Goal: Consume media (video, audio)

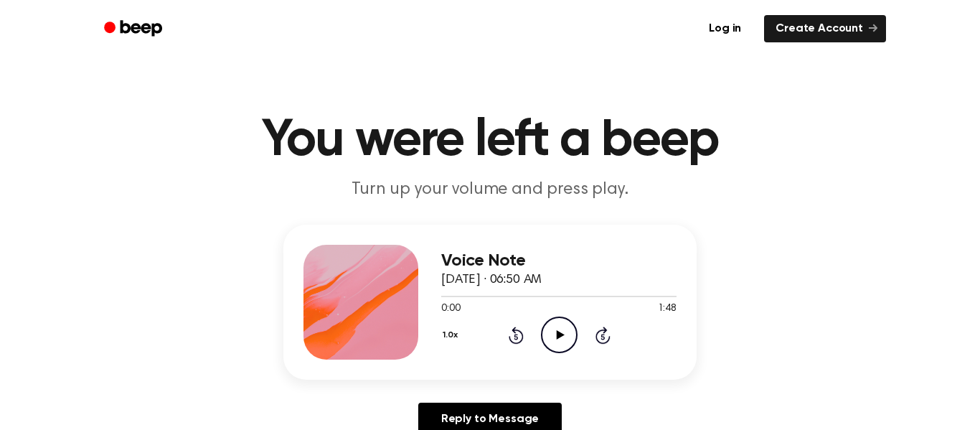
drag, startPoint x: 604, startPoint y: 150, endPoint x: 603, endPoint y: 127, distance: 23.0
click at [603, 127] on h1 "You were left a beep" at bounding box center [490, 141] width 735 height 52
drag, startPoint x: 436, startPoint y: 299, endPoint x: 337, endPoint y: 221, distance: 125.2
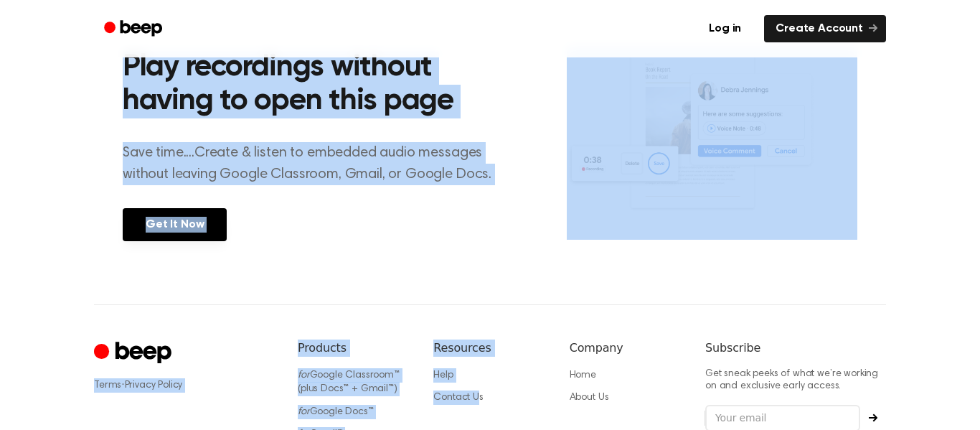
scroll to position [727, 0]
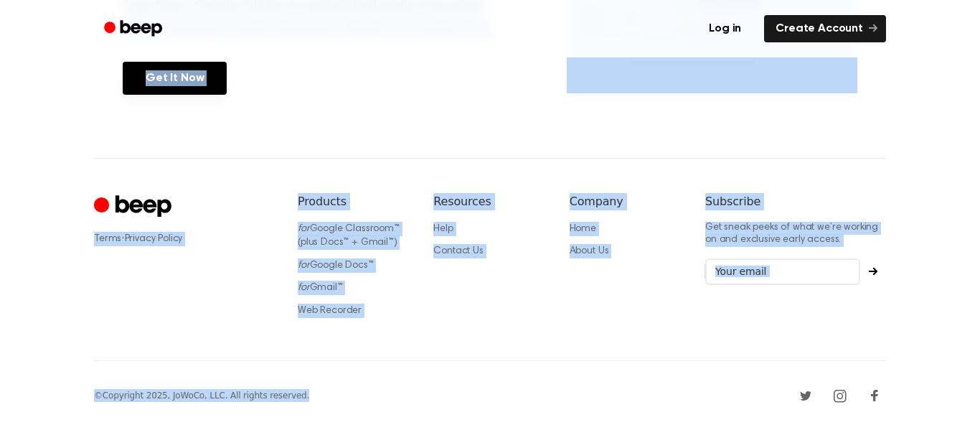
drag, startPoint x: 225, startPoint y: 135, endPoint x: 480, endPoint y: 415, distance: 378.4
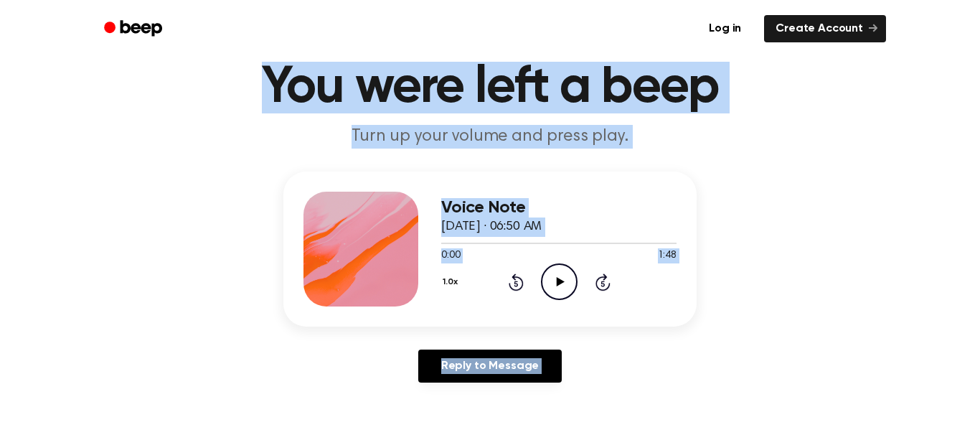
scroll to position [0, 0]
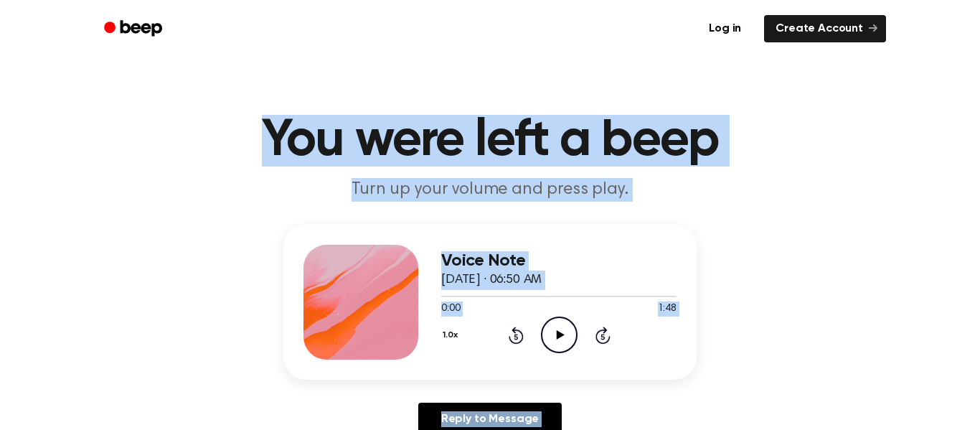
click at [754, 318] on div "Voice Note [DATE] · 06:50 AM 0:00 1:48 Your browser does not support the [objec…" at bounding box center [490, 336] width 946 height 222
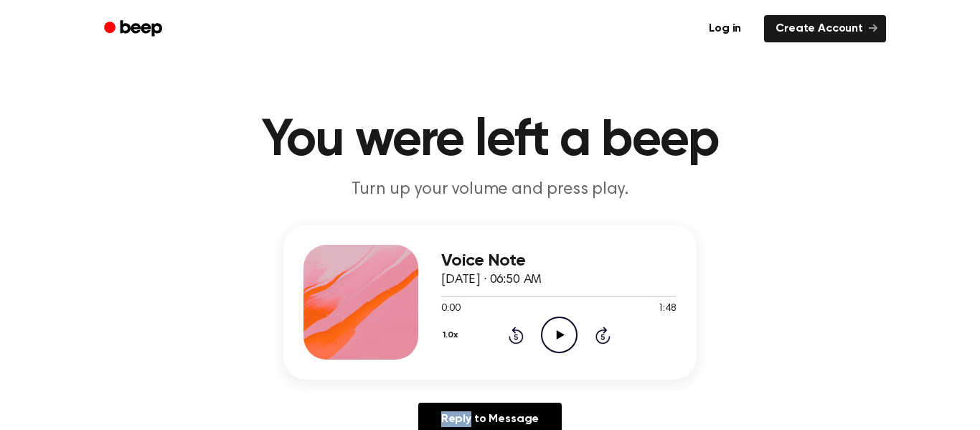
click at [754, 318] on div "Voice Note [DATE] · 06:50 AM 0:00 1:48 Your browser does not support the [objec…" at bounding box center [490, 336] width 946 height 222
click at [350, 337] on div at bounding box center [361, 302] width 115 height 115
